Goal: Transaction & Acquisition: Register for event/course

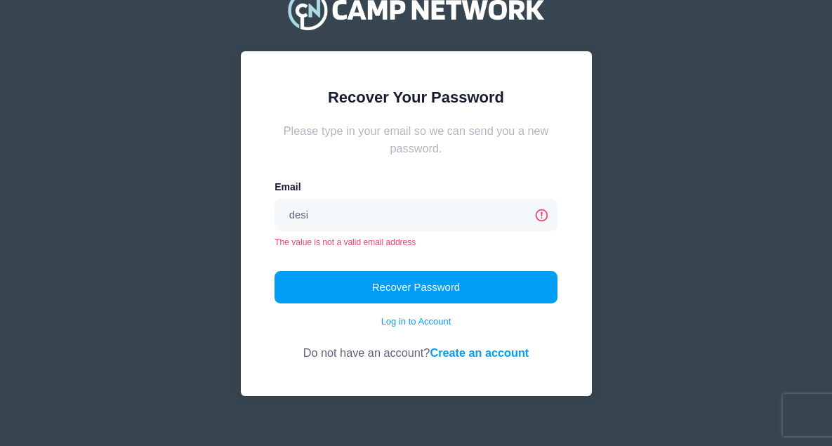
type input "[PERSON_NAME][EMAIL_ADDRESS][PERSON_NAME][DOMAIN_NAME]"
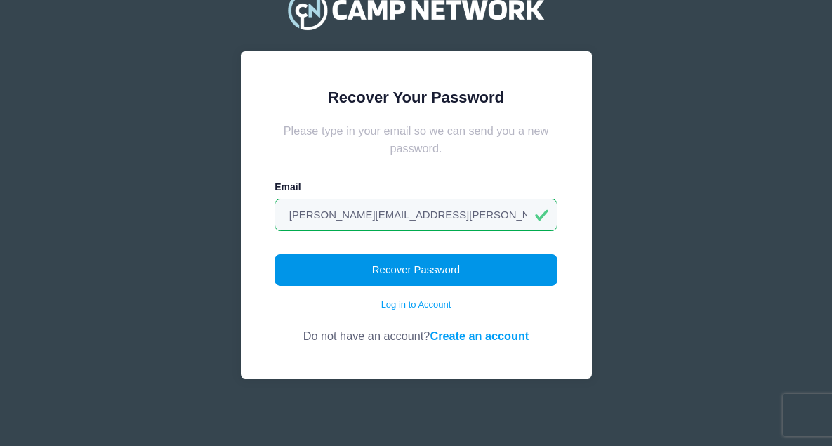
click at [413, 282] on button "Recover Password" at bounding box center [416, 270] width 283 height 32
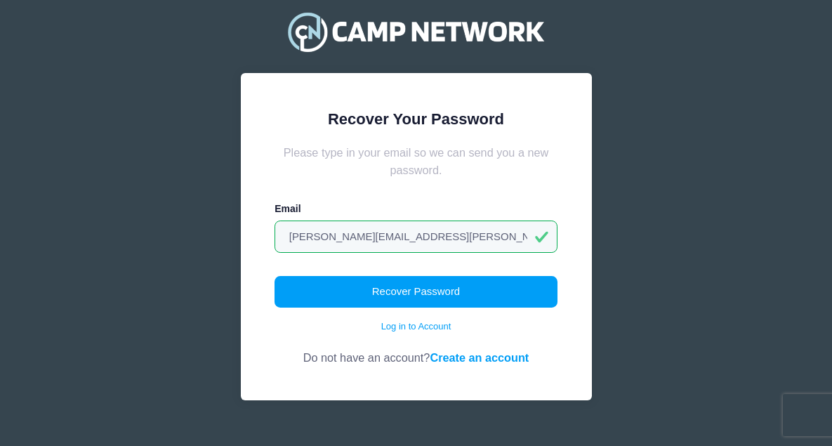
scroll to position [53, 0]
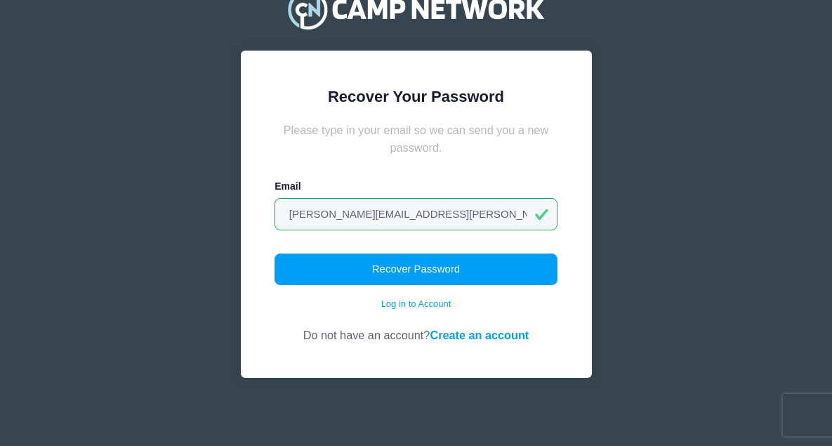
click at [461, 334] on link "Create an account" at bounding box center [479, 335] width 99 height 13
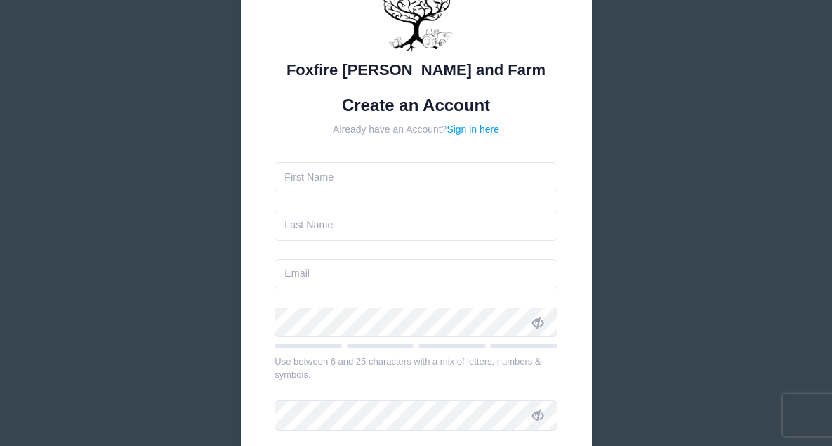
scroll to position [100, 0]
click at [444, 177] on input "text" at bounding box center [416, 177] width 283 height 30
type input "[PERSON_NAME]"
type input "Ganz"
type input "[PERSON_NAME][EMAIL_ADDRESS][PERSON_NAME][DOMAIN_NAME]"
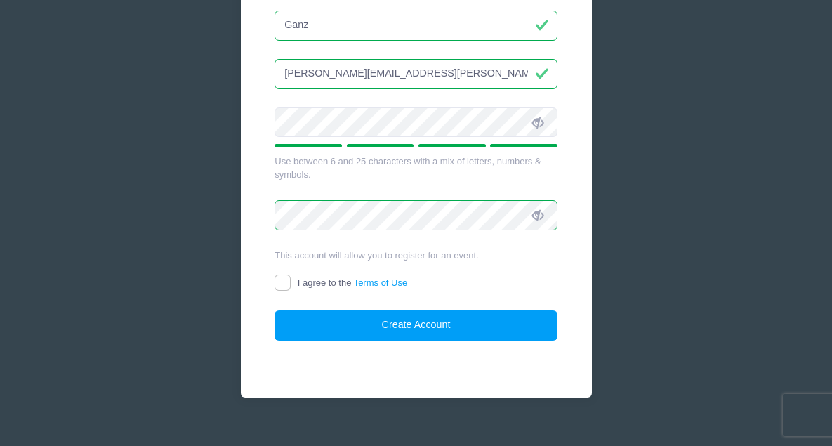
scroll to position [318, 0]
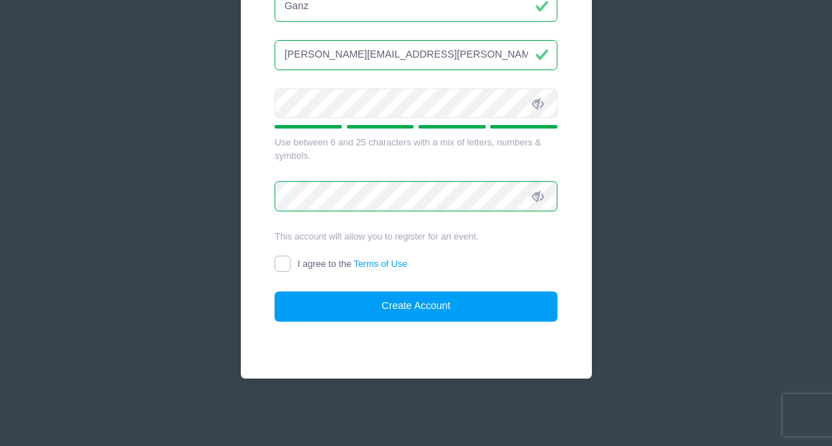
click at [290, 268] on input "I agree to the Terms of Use" at bounding box center [283, 264] width 16 height 16
checkbox input "true"
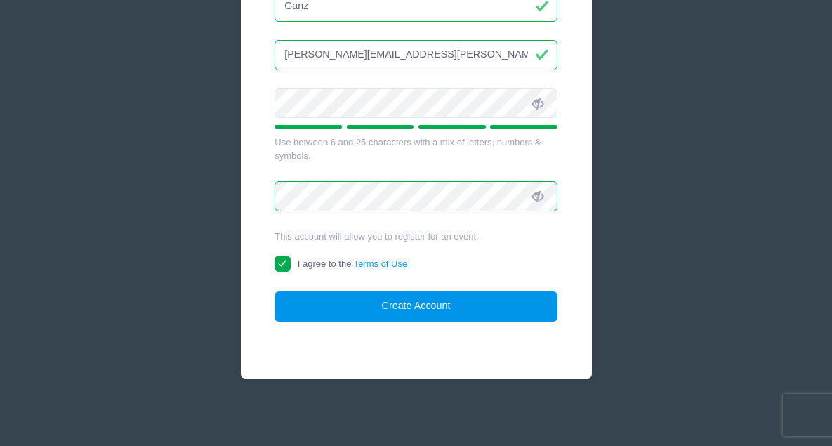
click at [335, 302] on button "Create Account" at bounding box center [416, 306] width 283 height 30
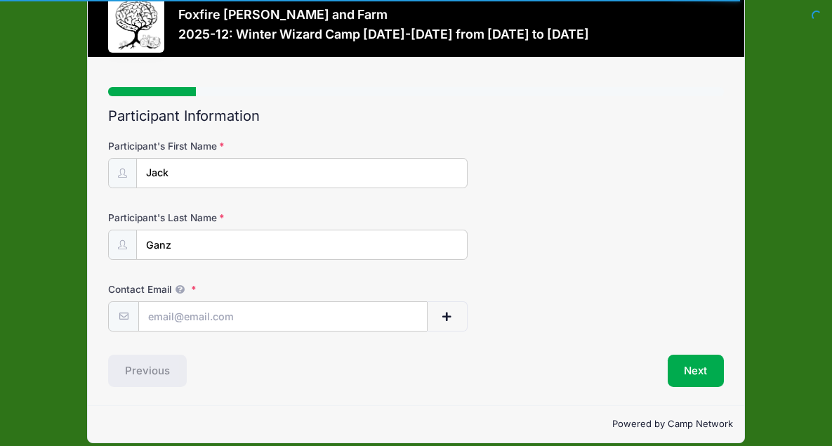
scroll to position [46, 0]
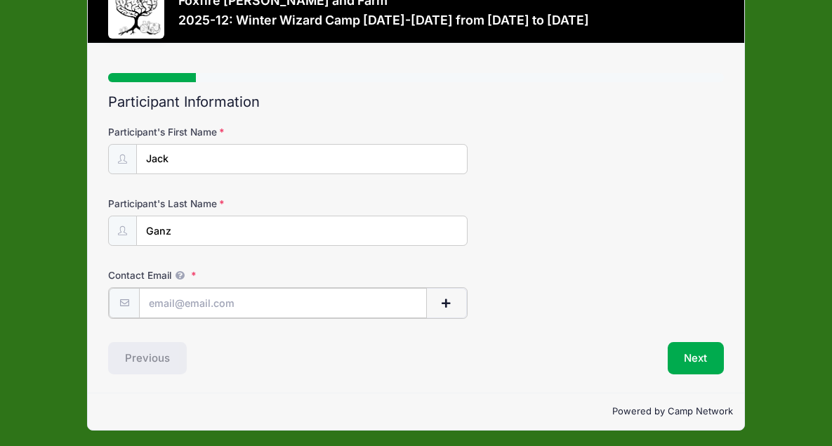
click at [318, 301] on input "Contact Email" at bounding box center [282, 303] width 287 height 30
type input "[PERSON_NAME][EMAIL_ADDRESS][PERSON_NAME][DOMAIN_NAME]"
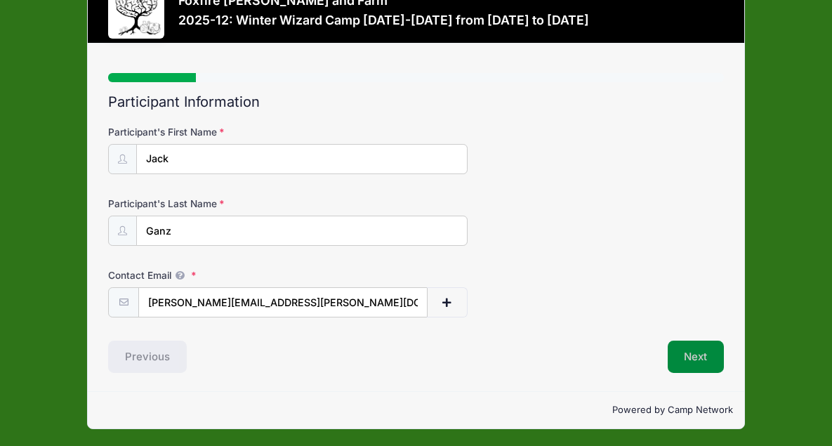
click at [697, 345] on button "Next" at bounding box center [696, 357] width 57 height 32
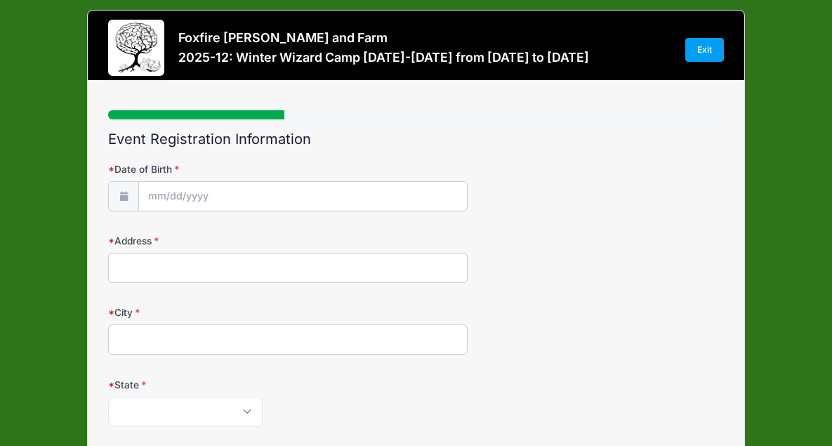
scroll to position [0, 0]
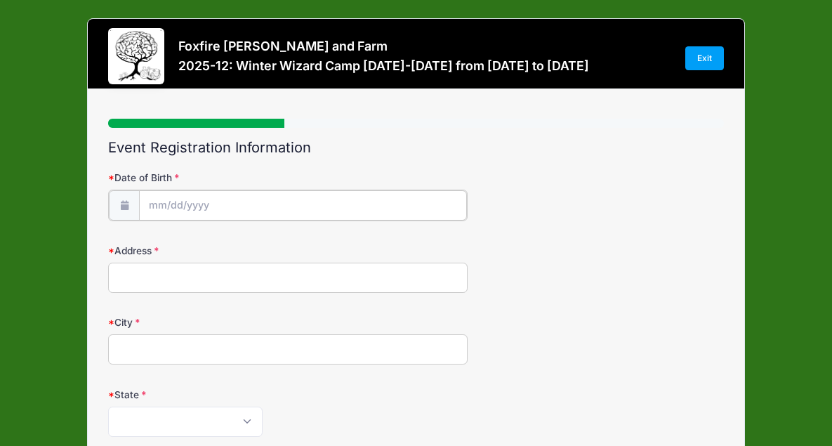
click at [391, 207] on input "Date of Birth" at bounding box center [302, 205] width 327 height 30
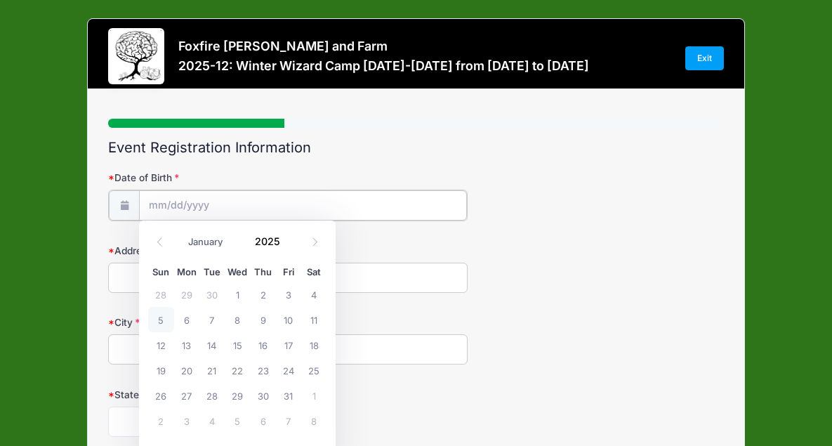
click at [187, 202] on input "Date of Birth" at bounding box center [302, 205] width 327 height 30
click at [151, 204] on input "Date of Birth" at bounding box center [302, 205] width 327 height 30
click at [159, 244] on icon at bounding box center [159, 241] width 9 height 9
select select "8"
click at [265, 241] on input "2025" at bounding box center [271, 240] width 46 height 21
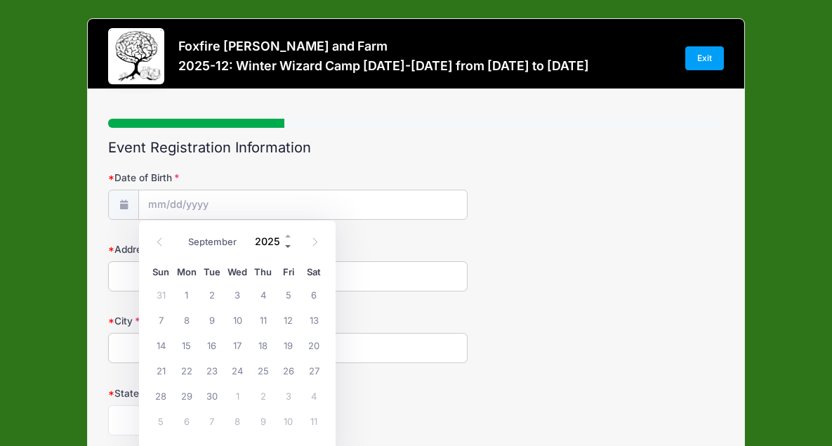
click at [285, 249] on span at bounding box center [289, 246] width 10 height 11
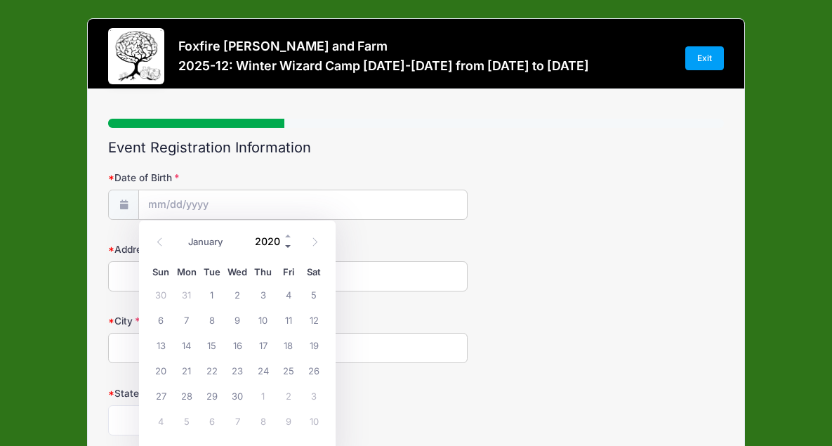
click at [285, 249] on span at bounding box center [289, 246] width 10 height 11
click at [285, 248] on span at bounding box center [289, 246] width 10 height 11
type input "2018"
click at [188, 367] on span "17" at bounding box center [186, 370] width 25 height 25
type input "09/17/2018"
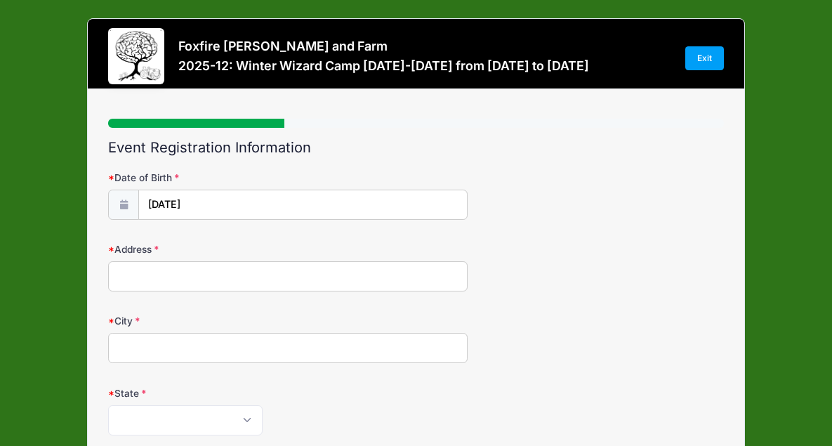
click at [212, 277] on input "Address" at bounding box center [288, 276] width 360 height 30
type input "535 Westview Drive"
type input "Athens"
select select "GA"
type input "30606"
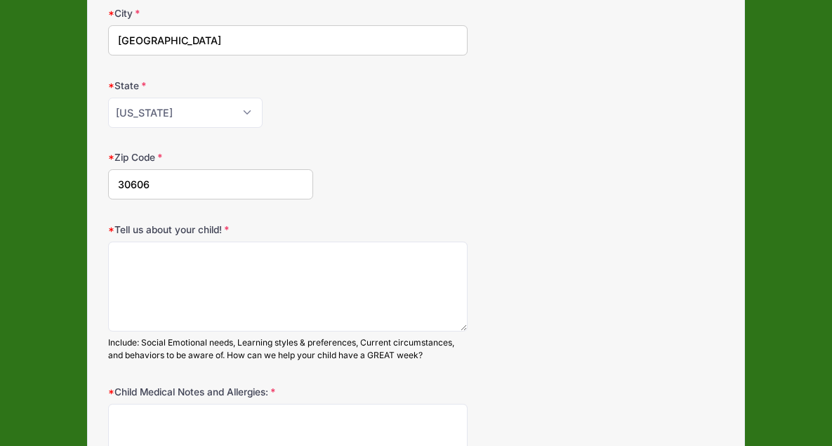
scroll to position [311, 0]
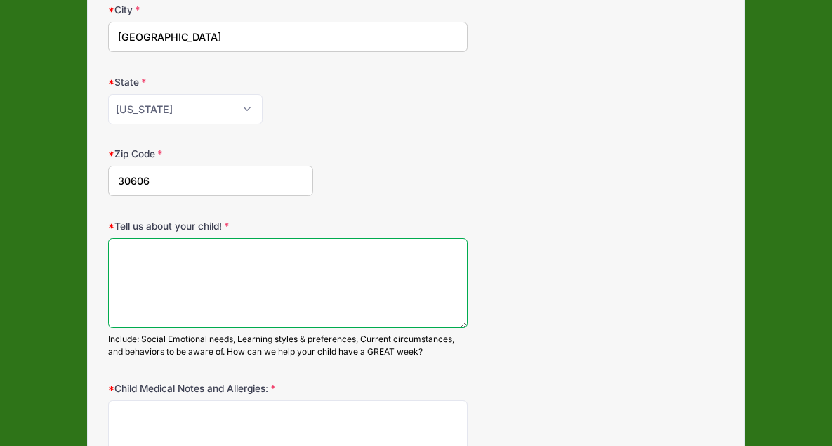
click at [230, 271] on textarea "Tell us about your child!" at bounding box center [288, 283] width 360 height 91
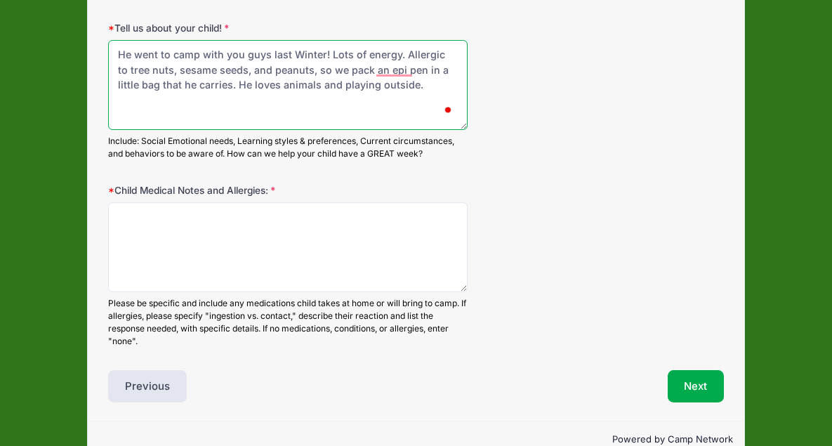
scroll to position [513, 0]
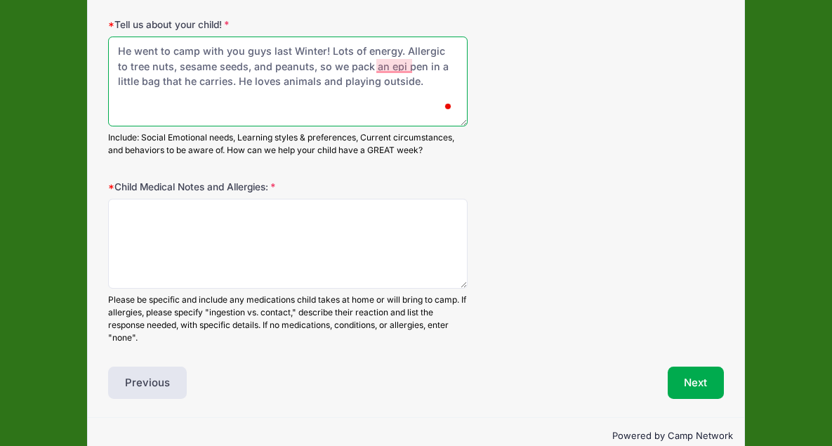
type textarea "He went to camp with you guys last Winter! Lots of energy. Allergic to tree nut…"
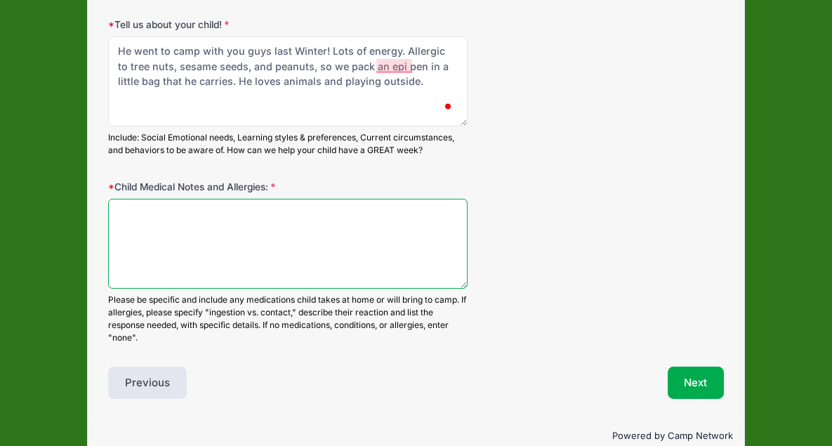
click at [223, 248] on textarea "Child Medical Notes and Allergies:" at bounding box center [288, 244] width 360 height 91
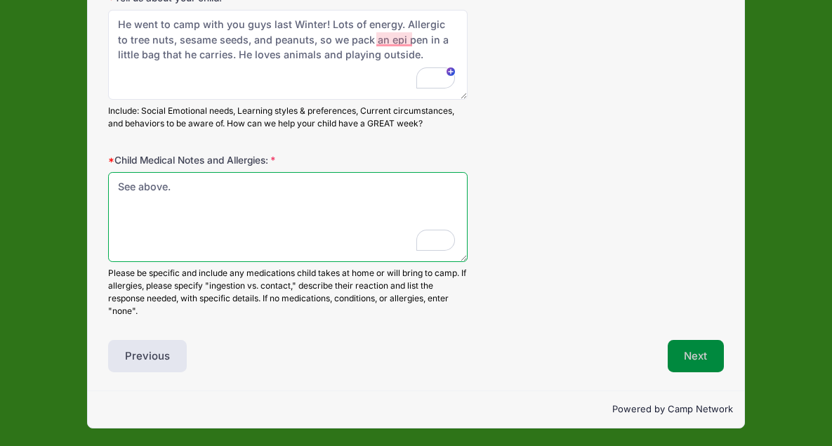
type textarea "See above."
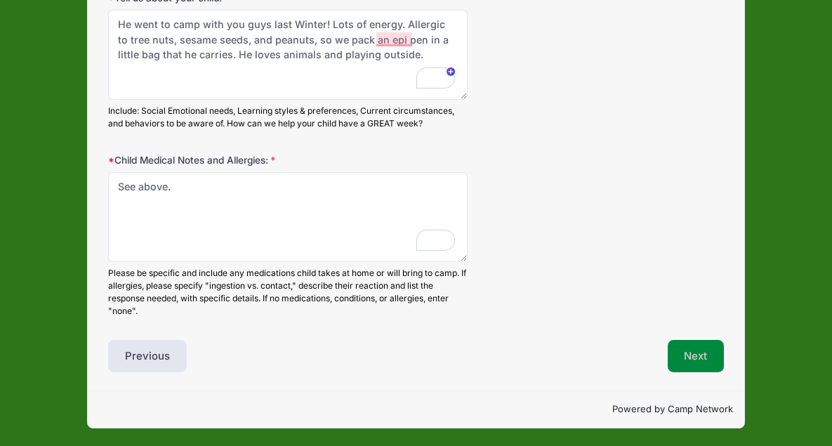
click at [680, 355] on button "Next" at bounding box center [696, 356] width 57 height 32
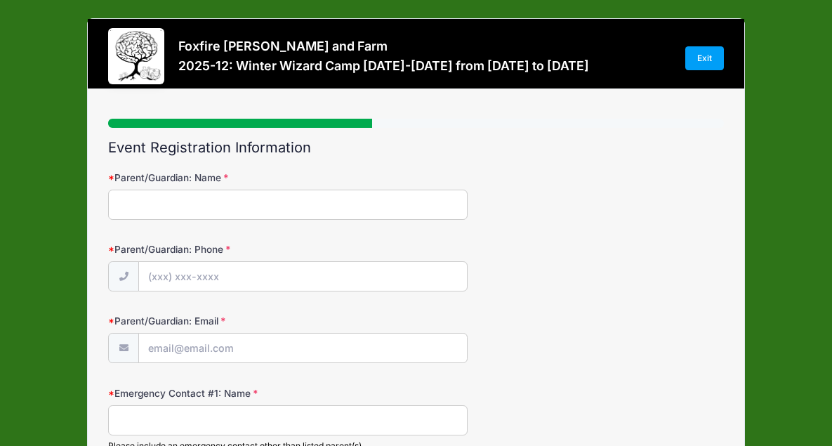
scroll to position [0, 0]
click at [379, 201] on input "Parent/Guardian: Name" at bounding box center [288, 205] width 360 height 30
type input "Desiree Ganz"
type input "(202) 360-8746"
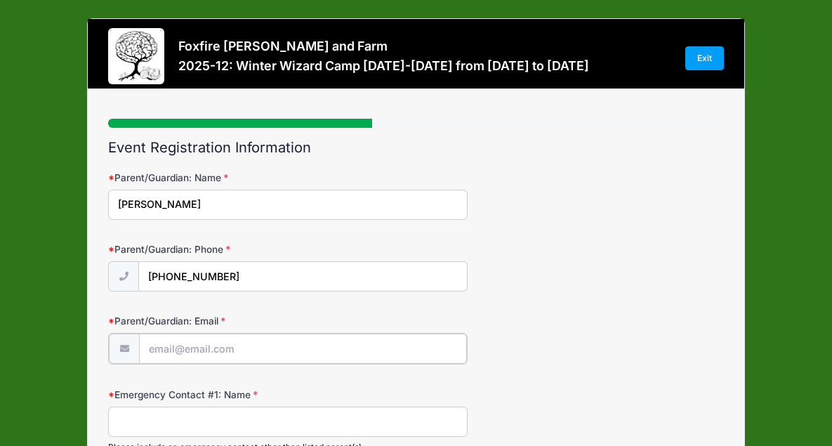
type input "[PERSON_NAME][EMAIL_ADDRESS][PERSON_NAME][DOMAIN_NAME]"
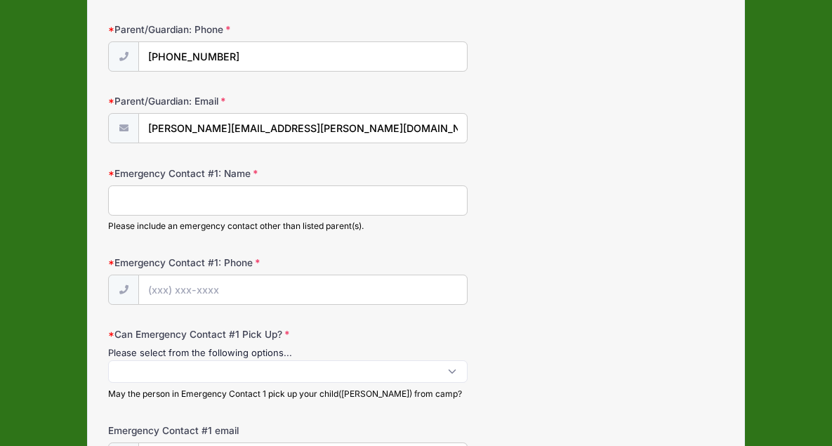
scroll to position [221, 0]
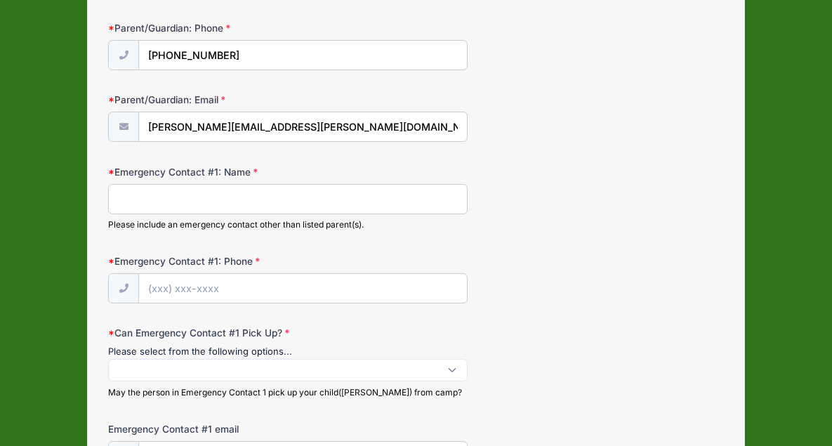
click at [305, 197] on input "Emergency Contact #1: Name" at bounding box center [288, 199] width 360 height 30
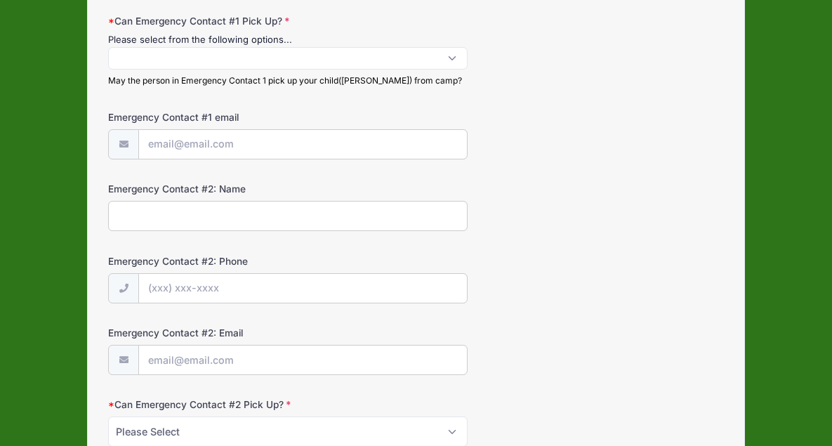
scroll to position [414, 0]
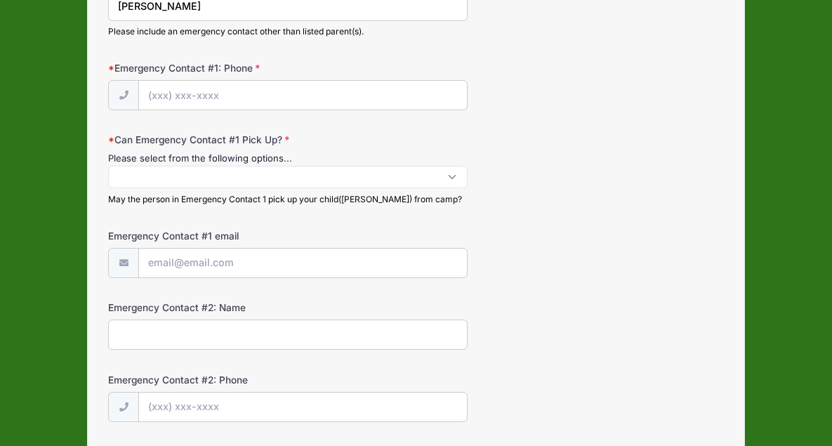
type input "Desiree Ganz"
click at [248, 93] on input "Emergency Contact #1: Phone" at bounding box center [302, 96] width 327 height 30
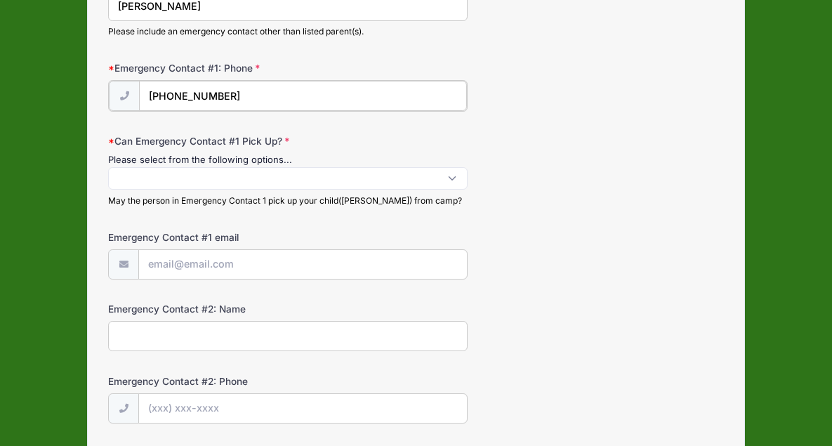
type input "(202) 360-8746"
click at [241, 168] on span at bounding box center [288, 177] width 360 height 22
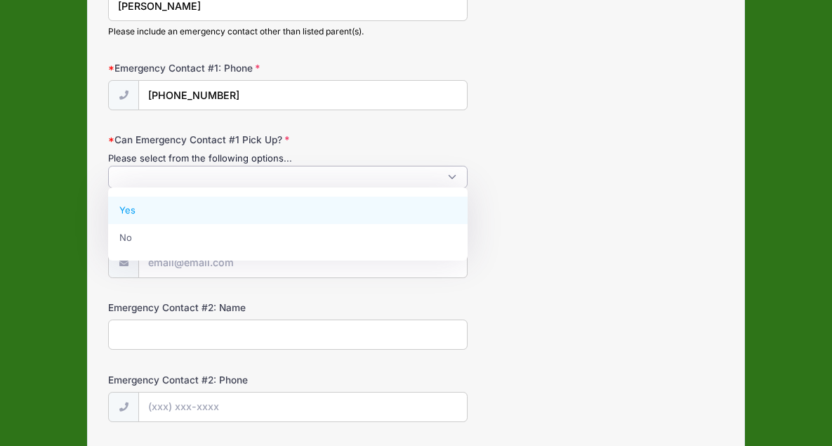
select select "Yes"
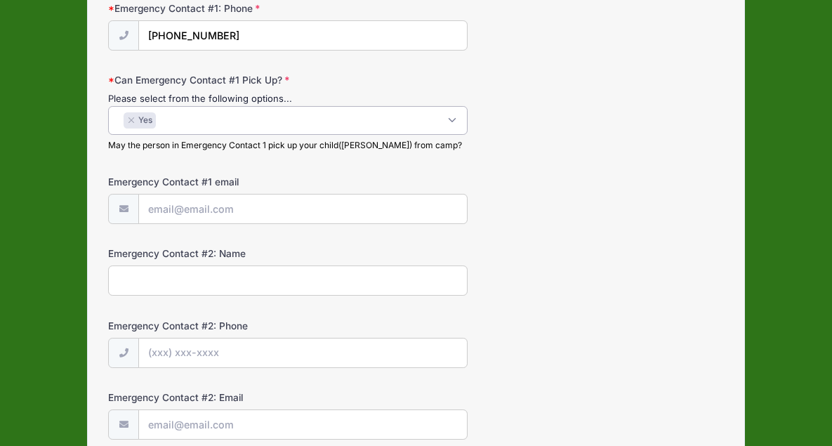
scroll to position [476, 0]
click at [223, 205] on input "Emergency Contact #1 email" at bounding box center [302, 208] width 327 height 30
type input "[PERSON_NAME][EMAIL_ADDRESS][PERSON_NAME][DOMAIN_NAME]"
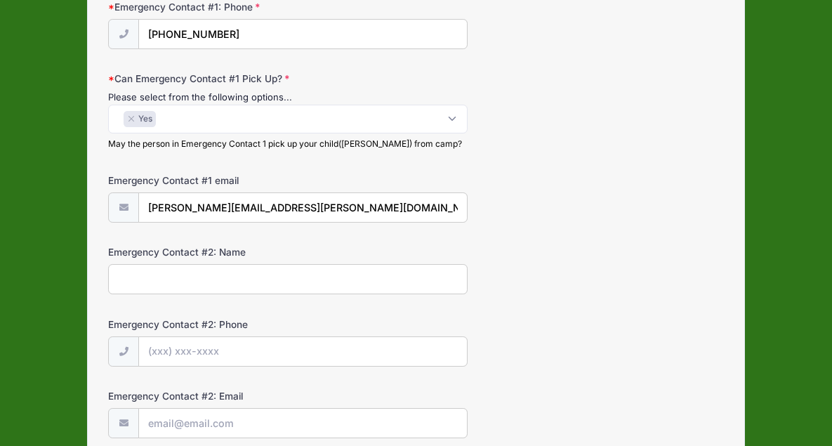
click at [228, 276] on input "Emergency Contact #2: Name" at bounding box center [288, 279] width 360 height 30
type input "Lyle Ganz"
click at [171, 348] on input "Emergency Contact #2: Phone" at bounding box center [302, 352] width 327 height 30
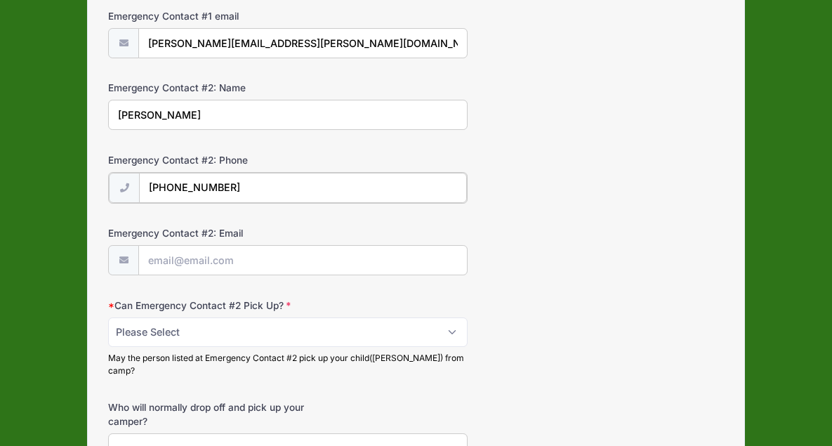
scroll to position [659, 0]
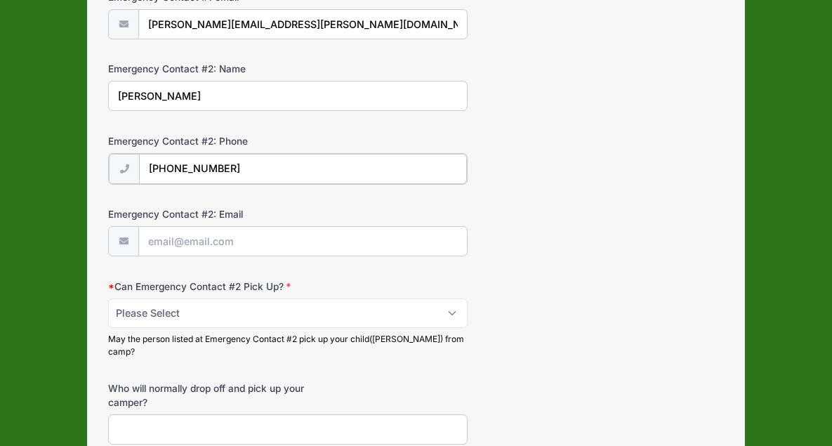
type input "(240) 460-2413"
click at [216, 241] on input "Emergency Contact #2: Email" at bounding box center [302, 240] width 327 height 30
type input "ldganz@gmail.com"
click at [200, 316] on select "Please Select Yes No" at bounding box center [288, 312] width 360 height 30
select select "Yes"
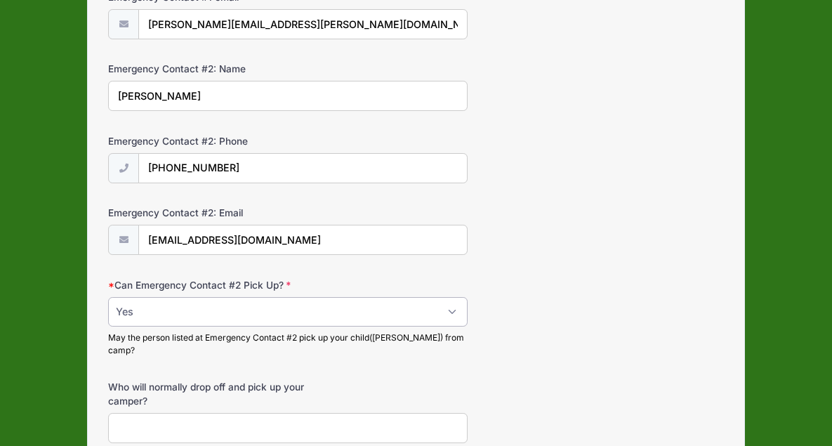
click at [108, 297] on select "Please Select Yes No" at bounding box center [288, 312] width 360 height 30
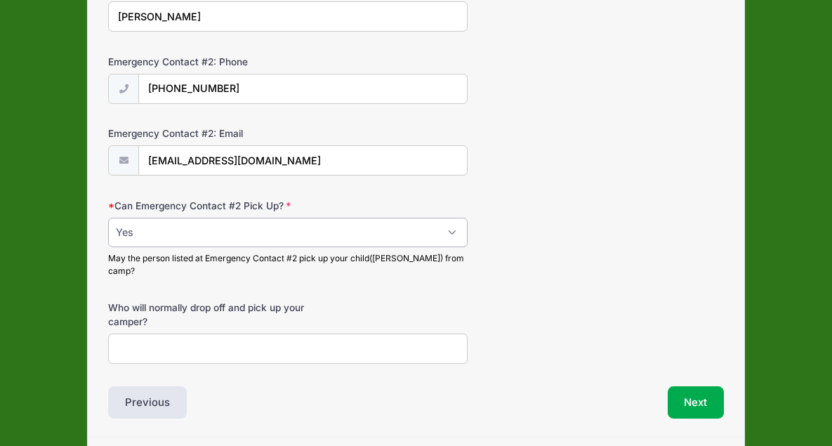
scroll to position [772, 0]
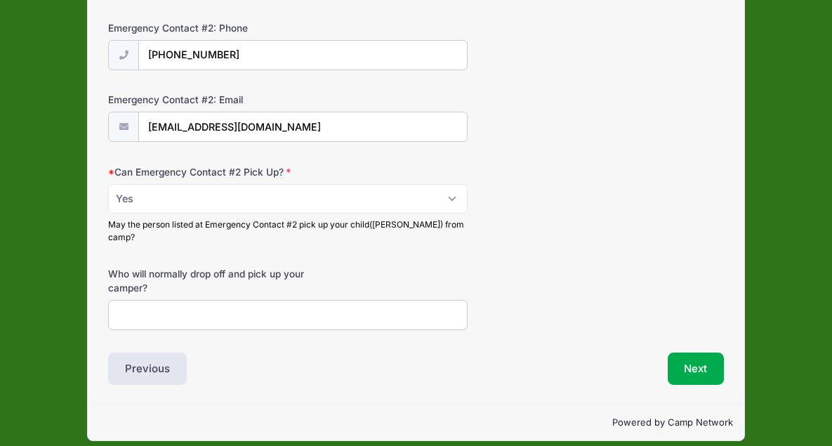
click at [199, 306] on input "Who will normally drop off and pick up your camper?" at bounding box center [288, 315] width 360 height 30
type input "Lyle or Desiree"
click at [690, 357] on button "Next" at bounding box center [696, 369] width 57 height 32
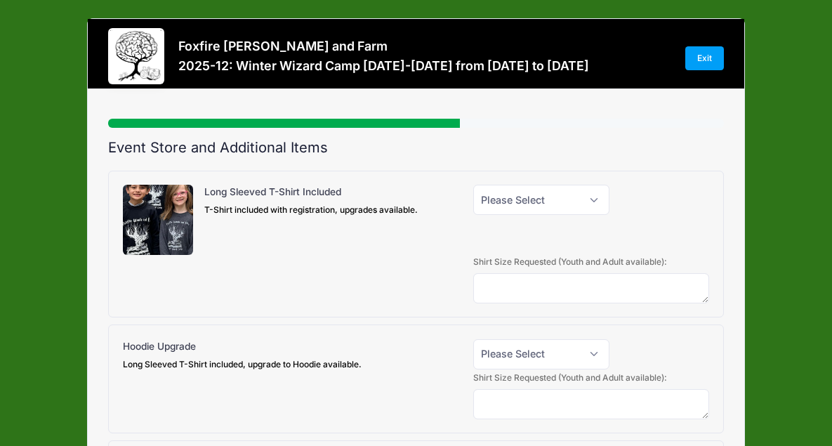
scroll to position [0, 0]
click at [588, 200] on select "Please Select Yes ($0.00) No" at bounding box center [541, 200] width 136 height 30
select select "1"
click at [473, 185] on select "Please Select Yes ($0.00) No" at bounding box center [541, 200] width 136 height 30
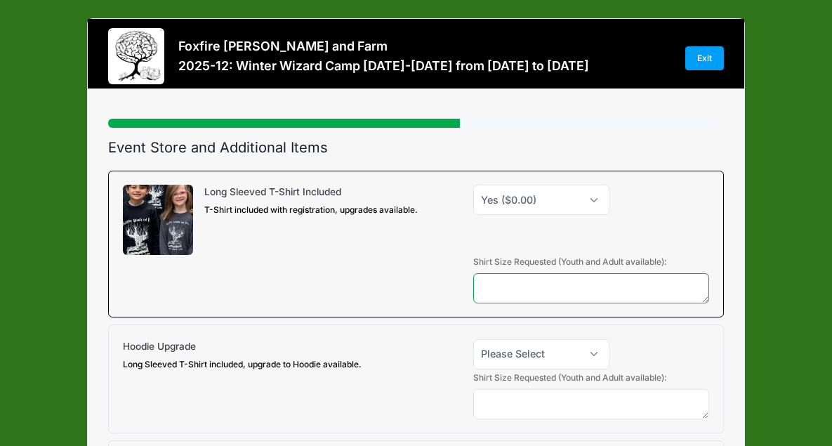
click at [579, 285] on textarea at bounding box center [591, 288] width 237 height 30
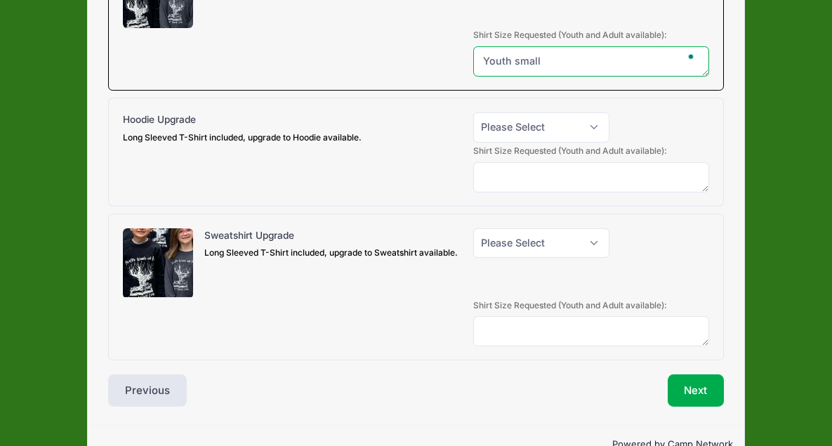
scroll to position [262, 0]
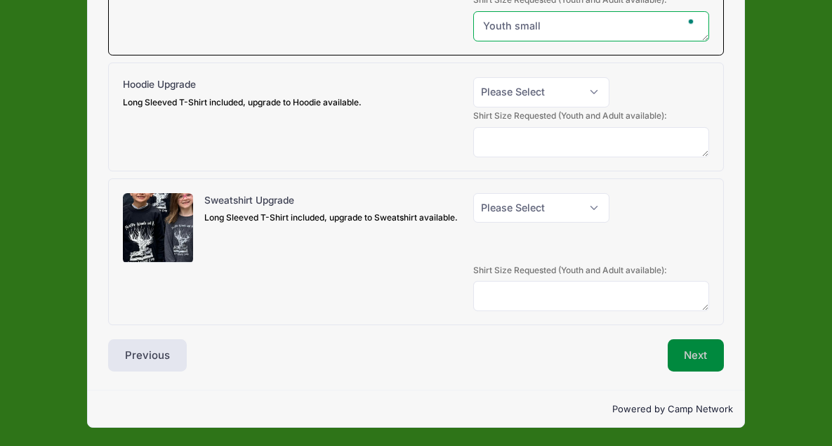
type textarea "Youth small"
click at [697, 353] on button "Next" at bounding box center [696, 355] width 57 height 32
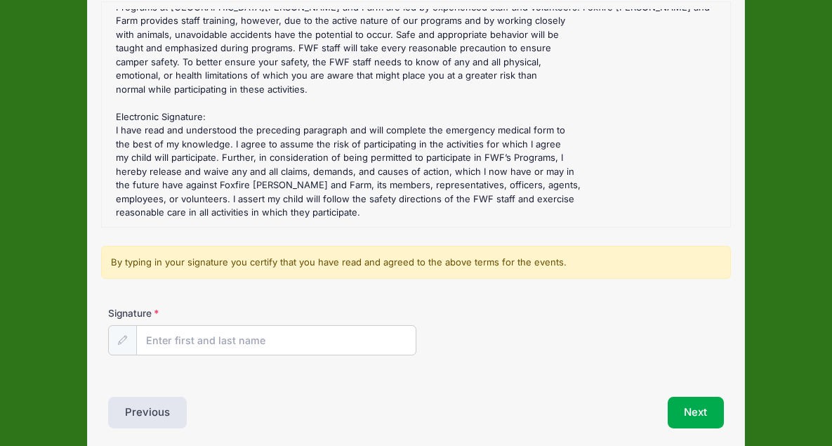
scroll to position [216, 0]
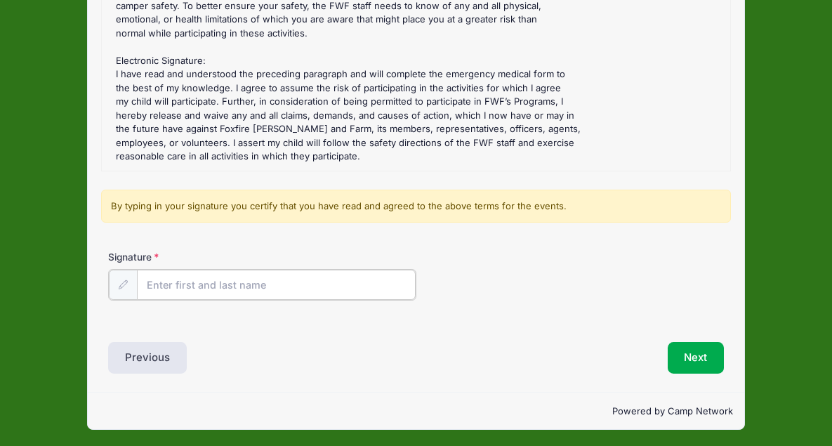
click at [339, 282] on input "Signature" at bounding box center [276, 285] width 279 height 30
type input "Desiree Ganz"
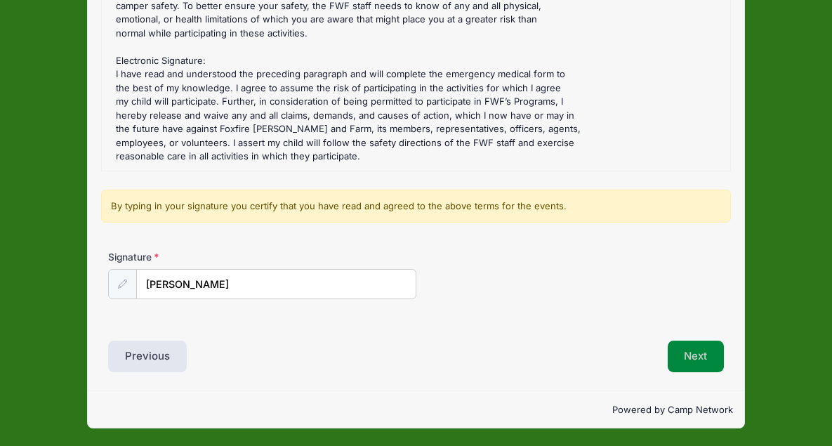
click at [683, 350] on button "Next" at bounding box center [696, 357] width 57 height 32
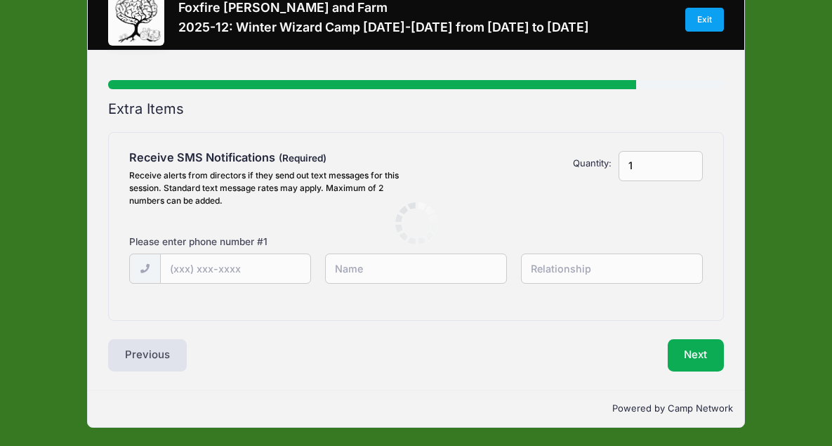
scroll to position [0, 0]
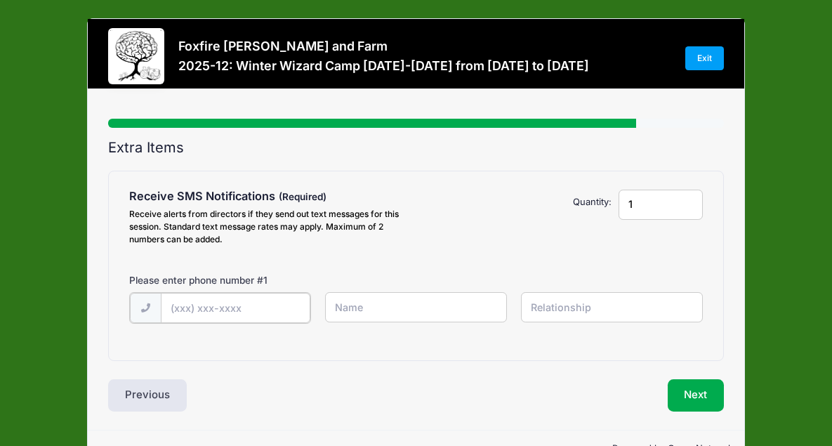
click at [268, 305] on input "text" at bounding box center [236, 308] width 150 height 30
type input "(202) 360-8746"
click at [387, 307] on input "text" at bounding box center [416, 307] width 182 height 30
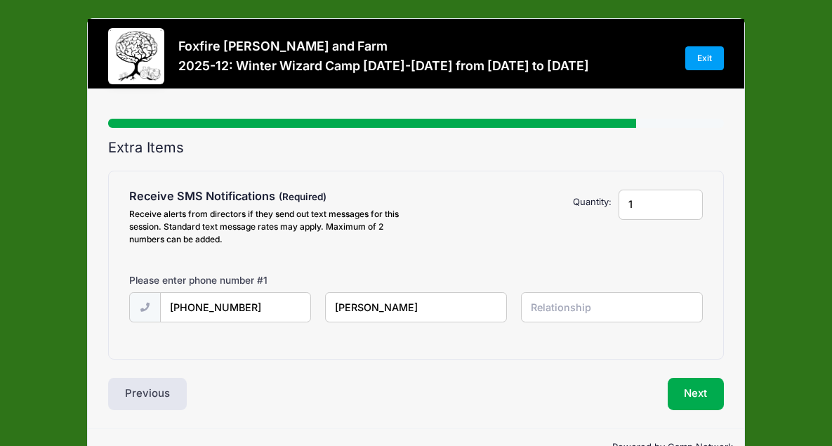
type input "Desiree"
click at [591, 304] on input "text" at bounding box center [612, 307] width 182 height 30
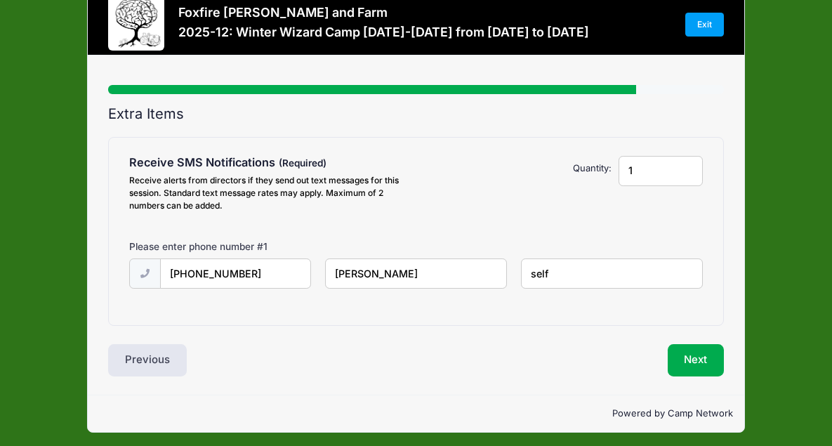
scroll to position [37, 0]
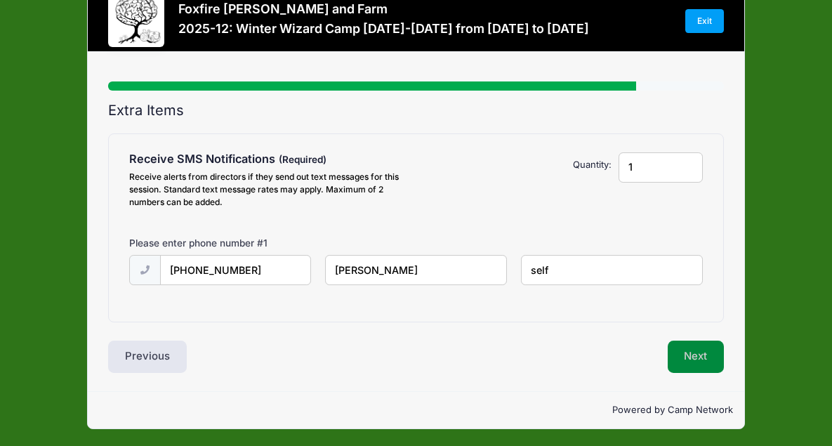
type input "self"
click at [707, 361] on button "Next" at bounding box center [696, 357] width 57 height 32
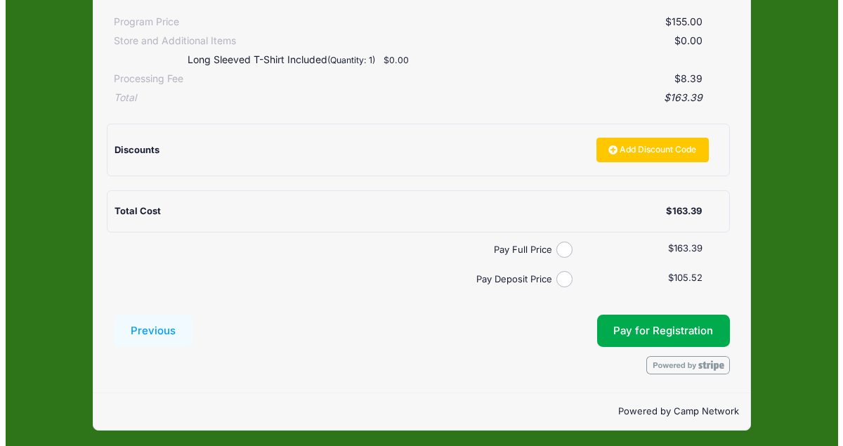
scroll to position [291, 0]
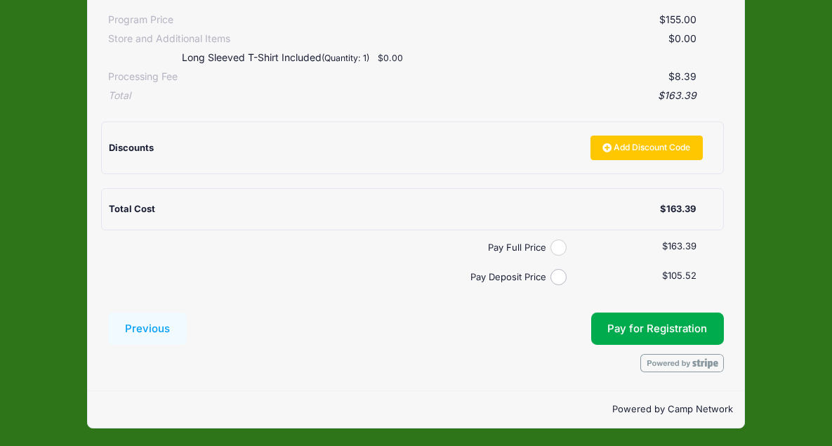
click at [561, 247] on input "Pay Full Price" at bounding box center [559, 248] width 16 height 16
radio input "true"
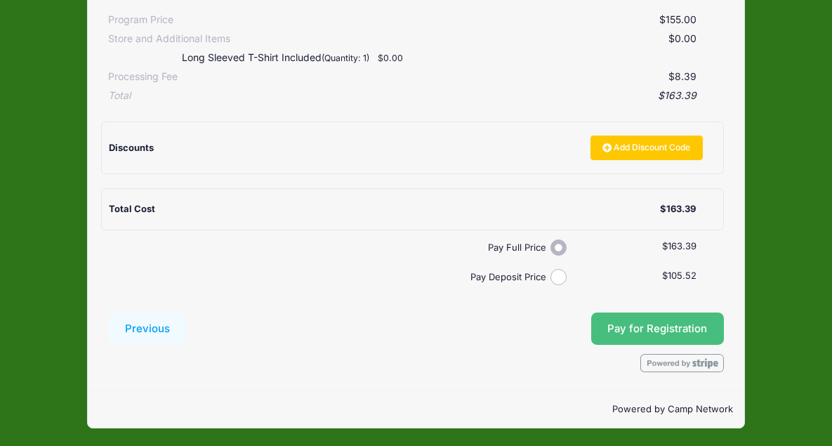
click at [662, 326] on button "Pay for Registration" at bounding box center [657, 329] width 133 height 32
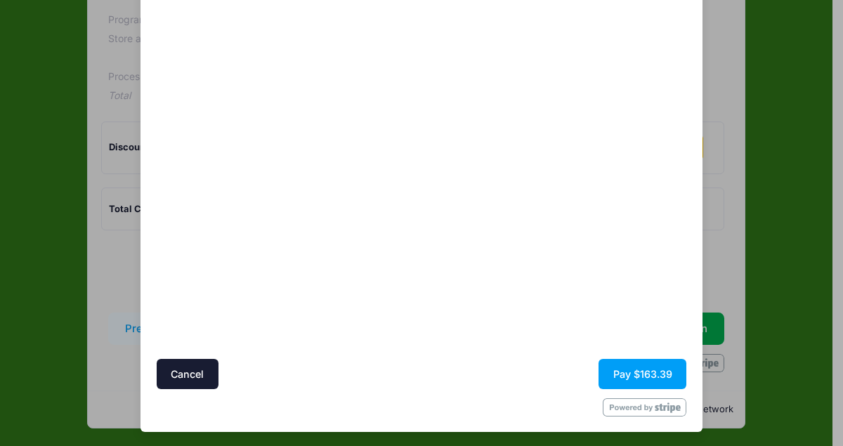
scroll to position [121, 0]
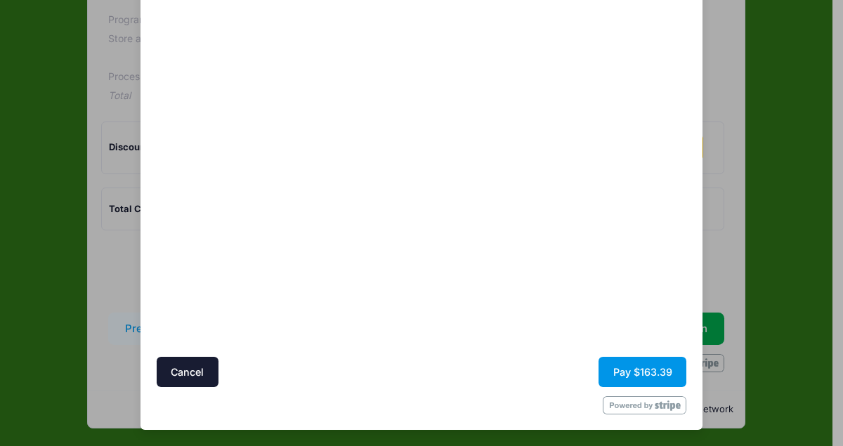
click at [620, 365] on button "Pay $163.39" at bounding box center [642, 372] width 88 height 30
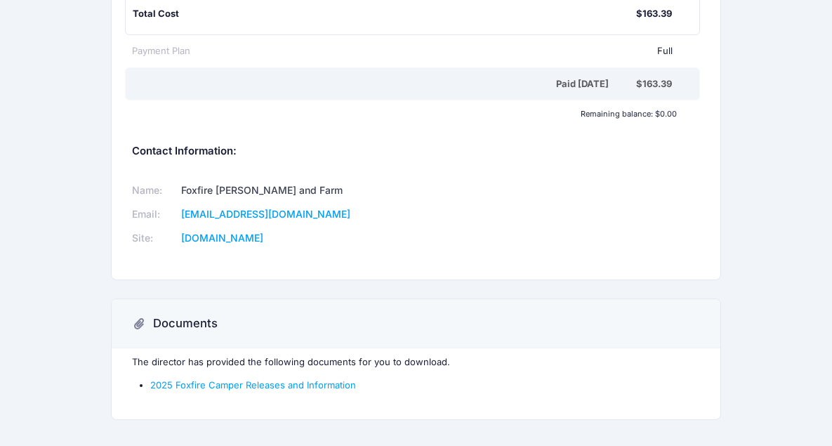
scroll to position [433, 0]
